Goal: Task Accomplishment & Management: Manage account settings

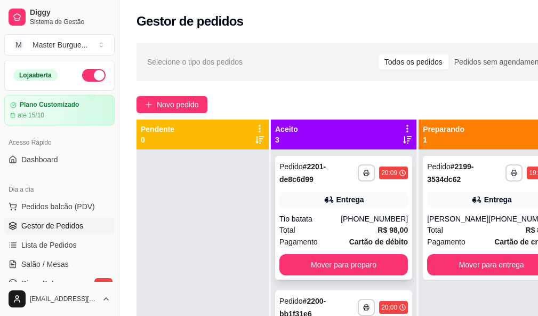
click at [314, 223] on div "Tio batata" at bounding box center [310, 218] width 61 height 11
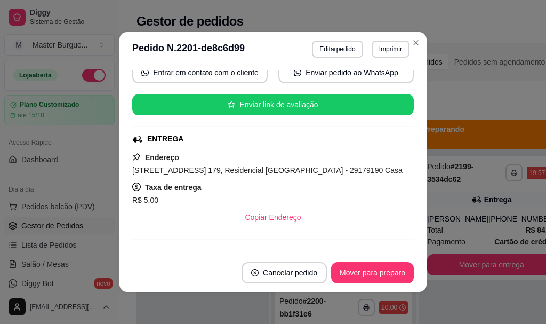
scroll to position [320, 0]
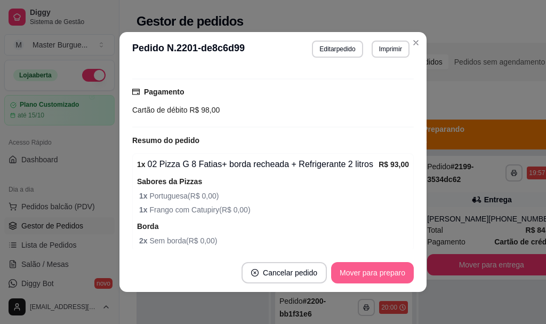
click at [345, 271] on button "Mover para preparo" at bounding box center [372, 272] width 83 height 21
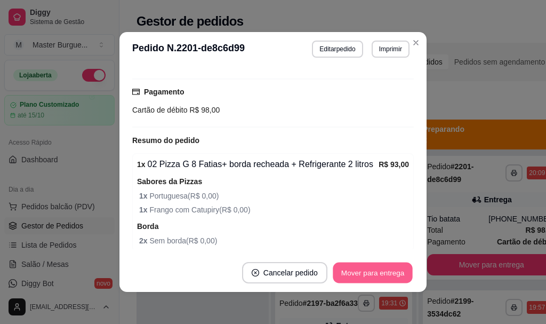
click at [346, 269] on button "Mover para entrega" at bounding box center [373, 273] width 80 height 21
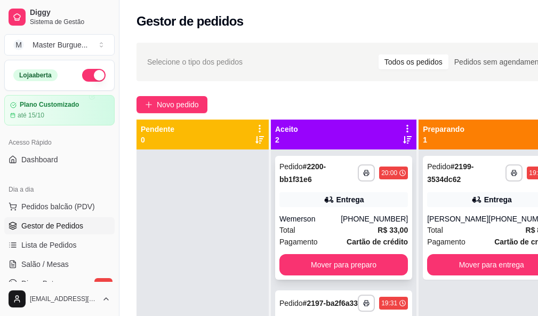
click at [312, 227] on div "Total R$ 33,00" at bounding box center [344, 230] width 129 height 12
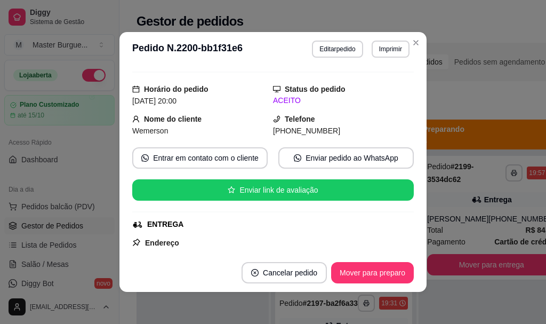
scroll to position [0, 0]
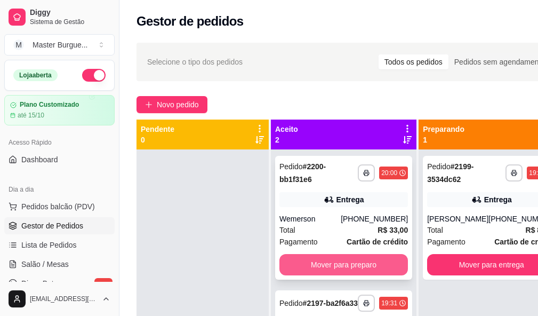
click at [339, 256] on button "Mover para preparo" at bounding box center [344, 264] width 129 height 21
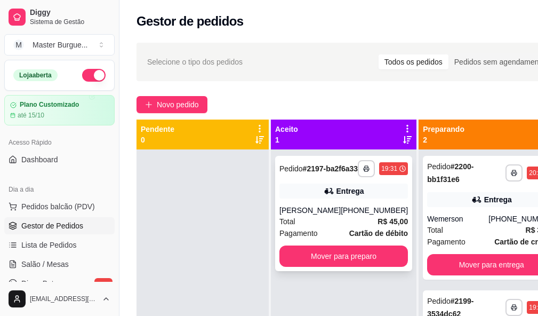
click at [363, 239] on span "Cartão de débito" at bounding box center [379, 233] width 59 height 12
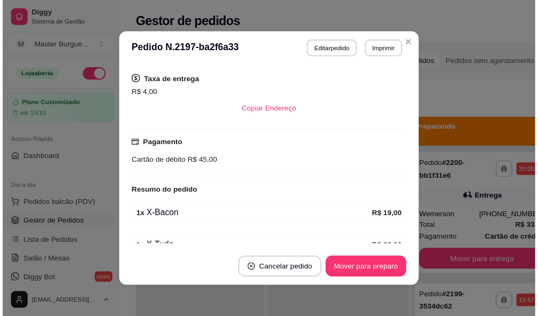
scroll to position [321, 0]
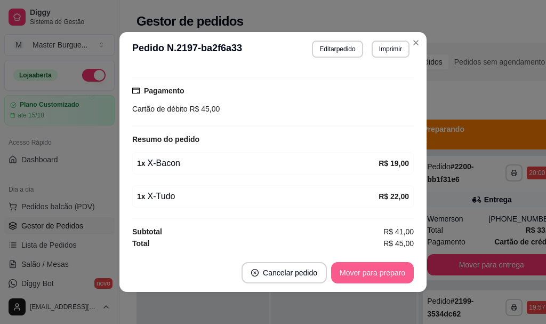
click at [371, 276] on button "Mover para preparo" at bounding box center [372, 272] width 83 height 21
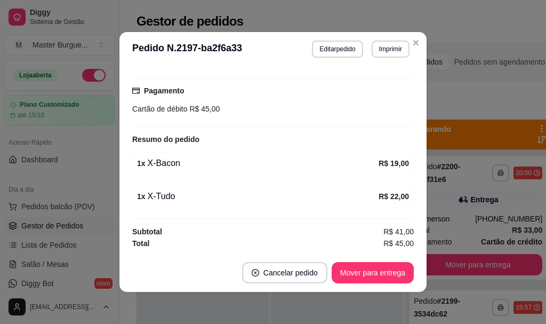
click at [413, 32] on header "**********" at bounding box center [273, 49] width 307 height 34
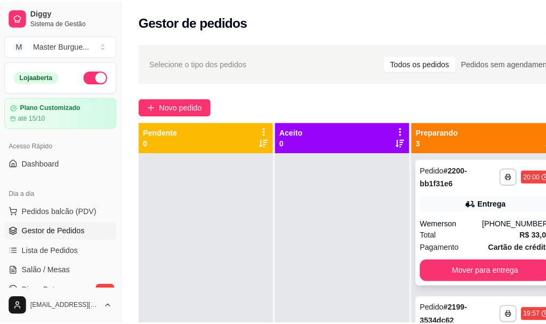
scroll to position [53, 0]
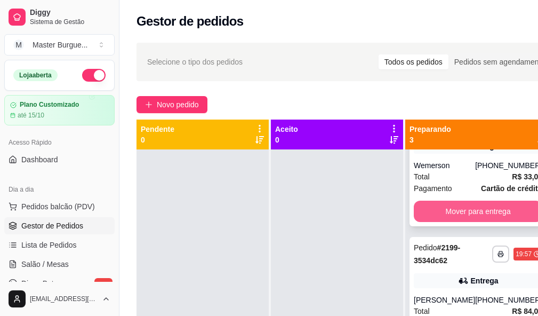
click at [478, 197] on div "**********" at bounding box center [478, 164] width 137 height 124
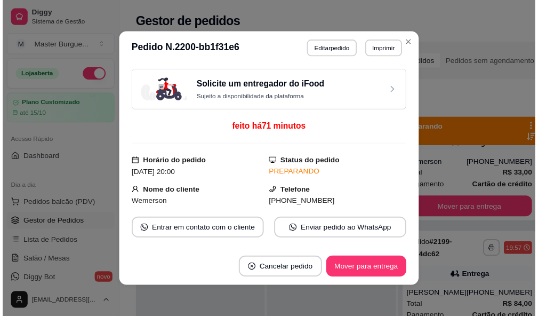
scroll to position [213, 0]
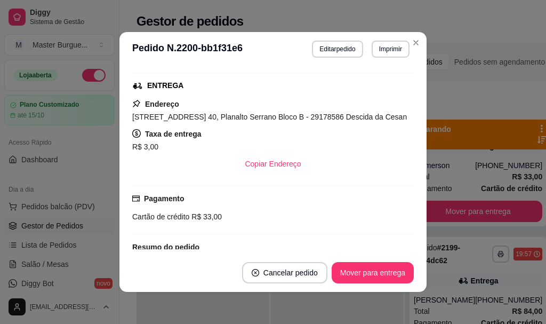
click at [406, 36] on header "**********" at bounding box center [273, 49] width 307 height 34
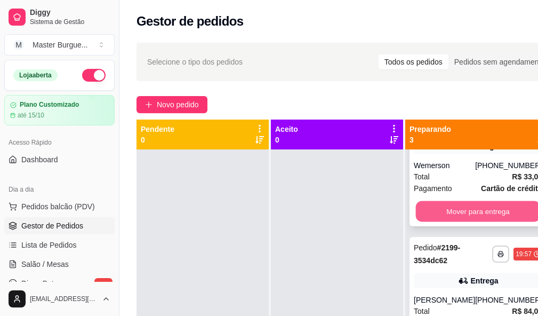
click at [456, 219] on button "Mover para entrega" at bounding box center [478, 211] width 125 height 21
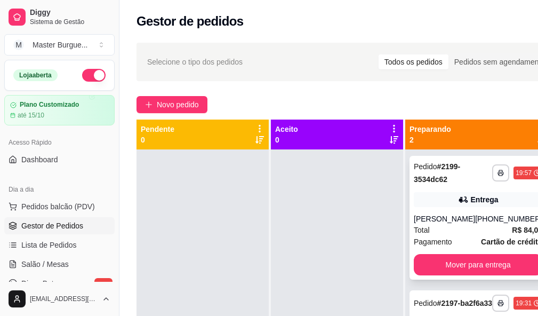
scroll to position [0, 0]
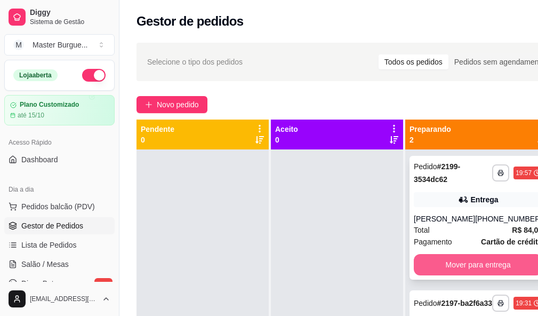
click at [416, 255] on div "Mover para entrega" at bounding box center [478, 264] width 129 height 21
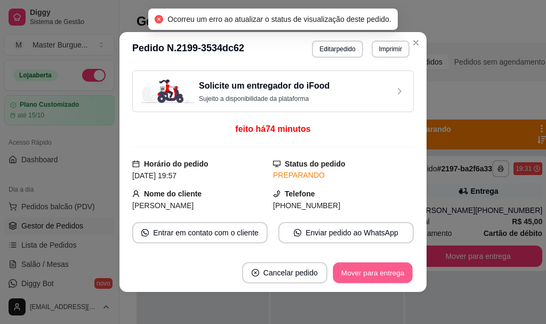
click at [358, 276] on button "Mover para entrega" at bounding box center [373, 273] width 80 height 21
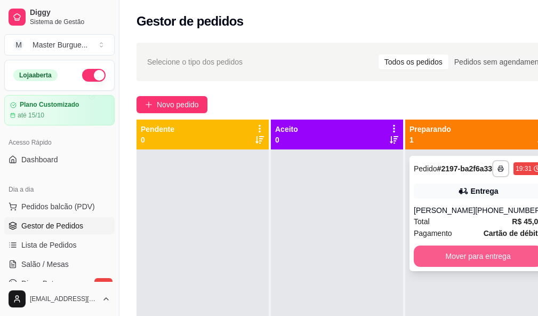
click at [418, 267] on button "Mover para entrega" at bounding box center [478, 255] width 129 height 21
